Goal: Answer question/provide support

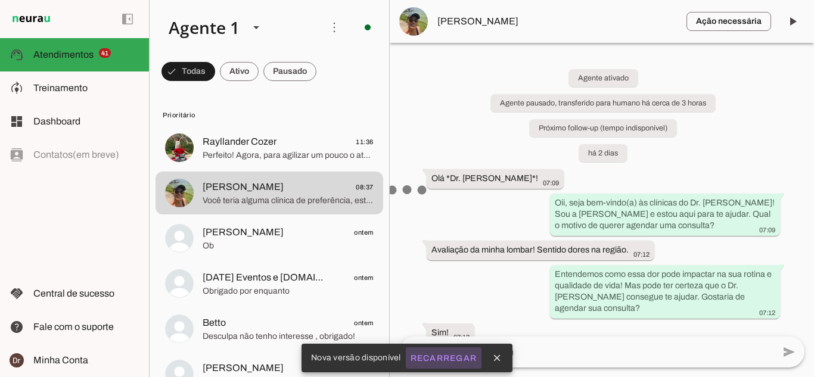
click at [0, 0] on slot "Recarregar" at bounding box center [0, 0] width 0 height 0
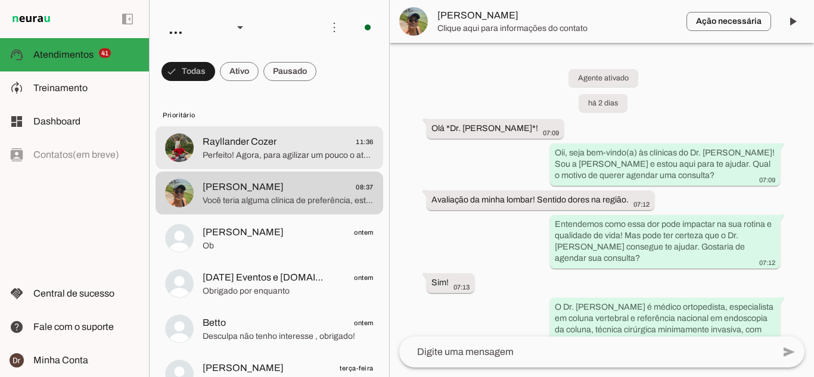
scroll to position [880, 0]
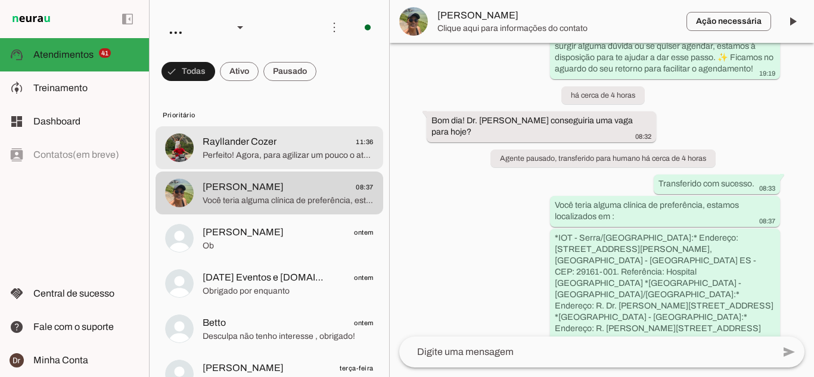
click at [249, 162] on md-item "Rayllander Cozer 11:36 Perfeito! Agora, para agilizar um pouco o atendimento ho…" at bounding box center [269, 147] width 228 height 43
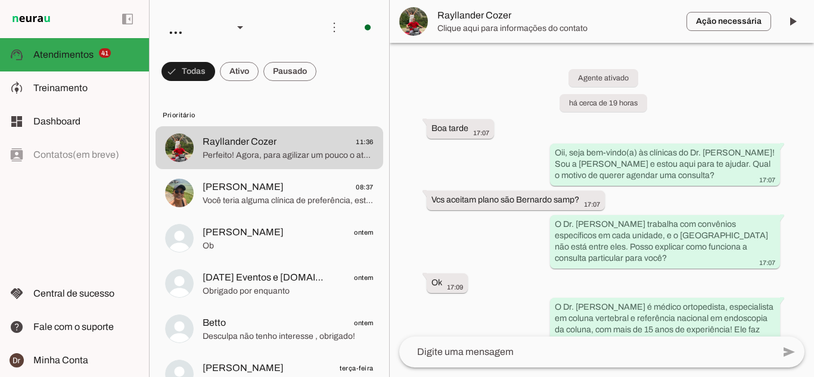
scroll to position [1077, 0]
